Goal: Transaction & Acquisition: Purchase product/service

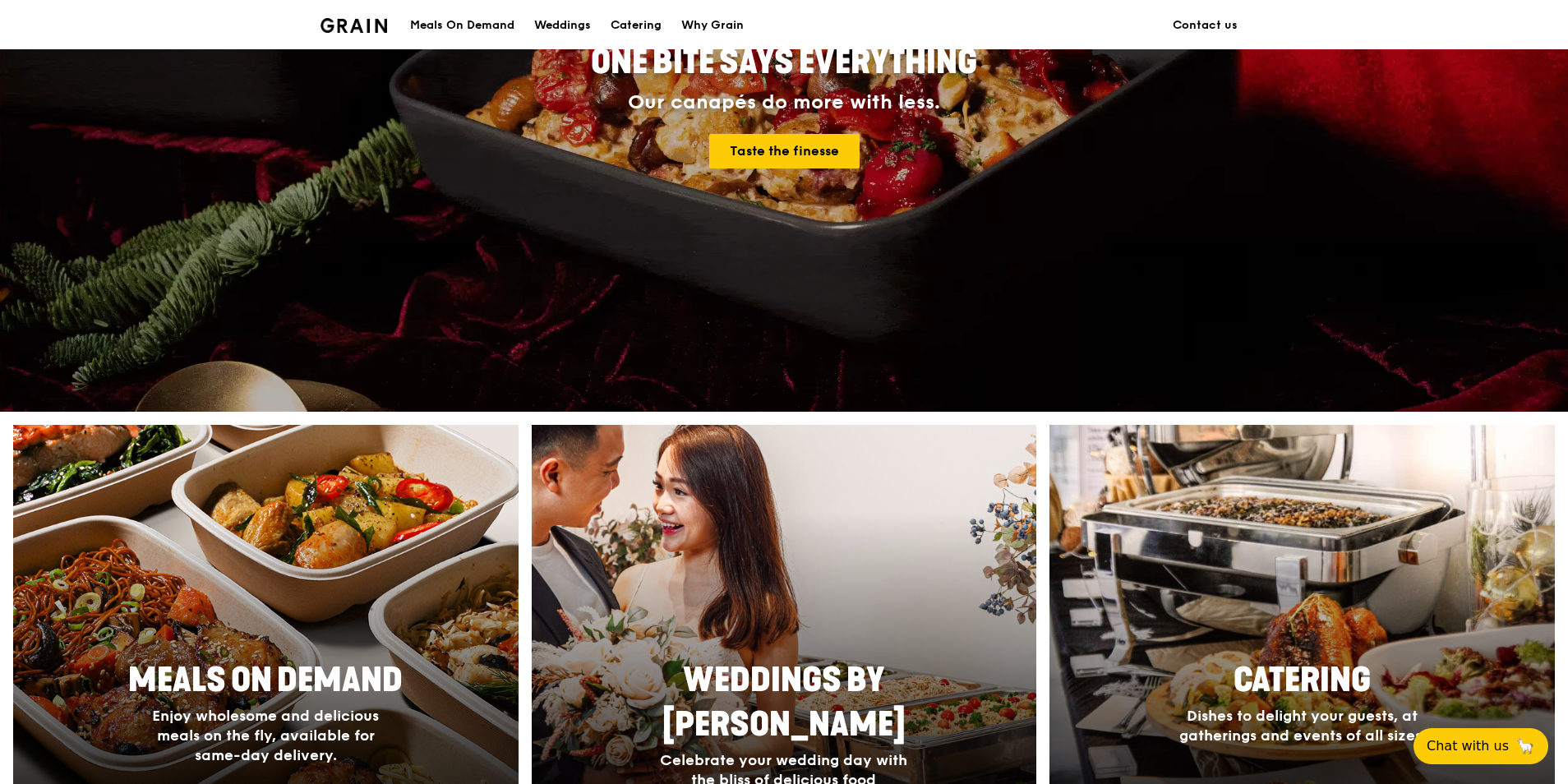
scroll to position [246, 0]
click at [482, 25] on div "Meals On Demand" at bounding box center [462, 25] width 105 height 50
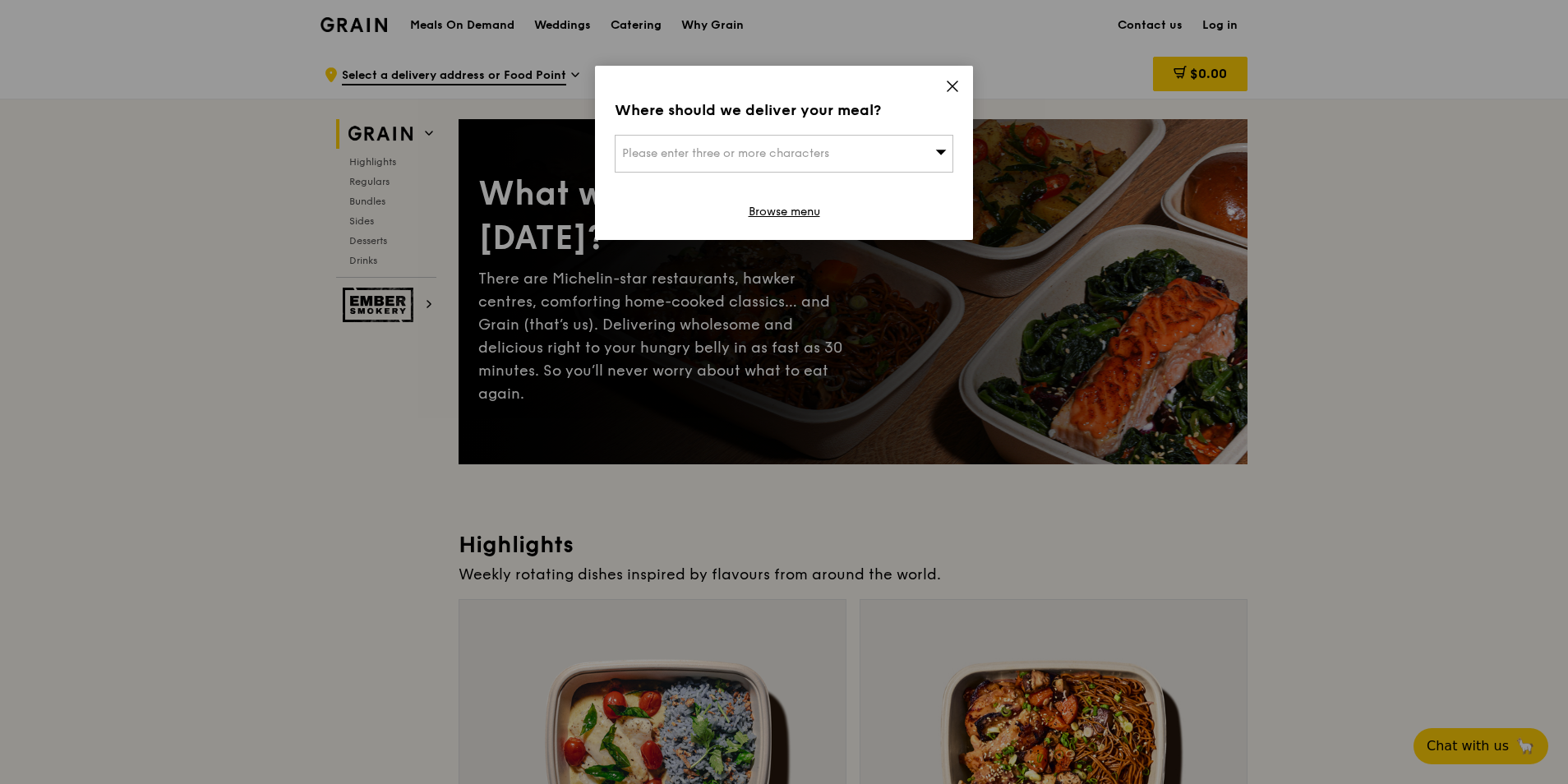
click at [944, 86] on div "Where should we deliver your meal? Please enter three or more characters Browse…" at bounding box center [784, 152] width 378 height 174
click at [960, 85] on div "Where should we deliver your meal? Please enter three or more characters Browse…" at bounding box center [784, 152] width 378 height 174
click at [951, 85] on icon at bounding box center [952, 86] width 10 height 10
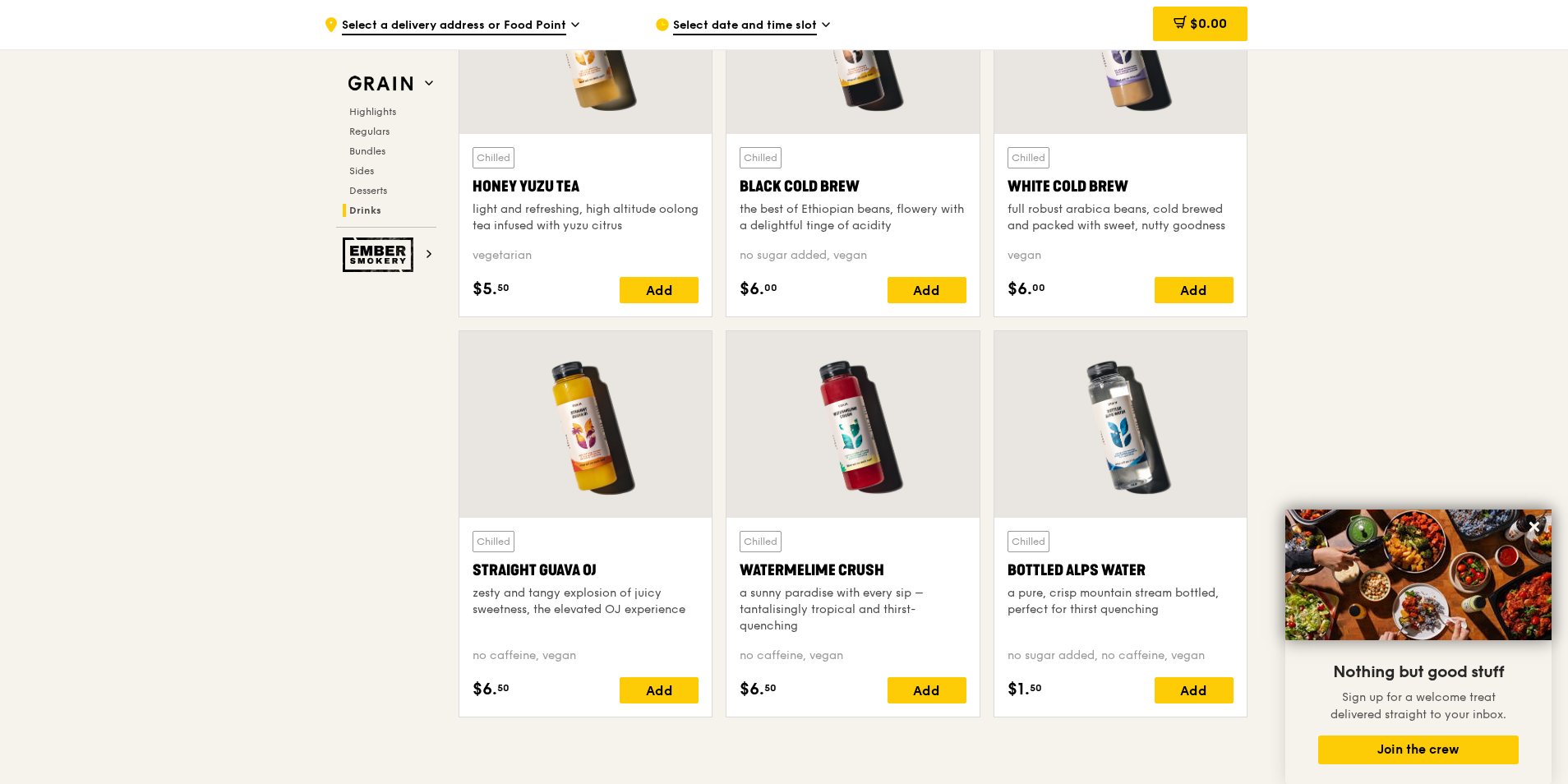
scroll to position [6210, 0]
